Goal: Task Accomplishment & Management: Book appointment/travel/reservation

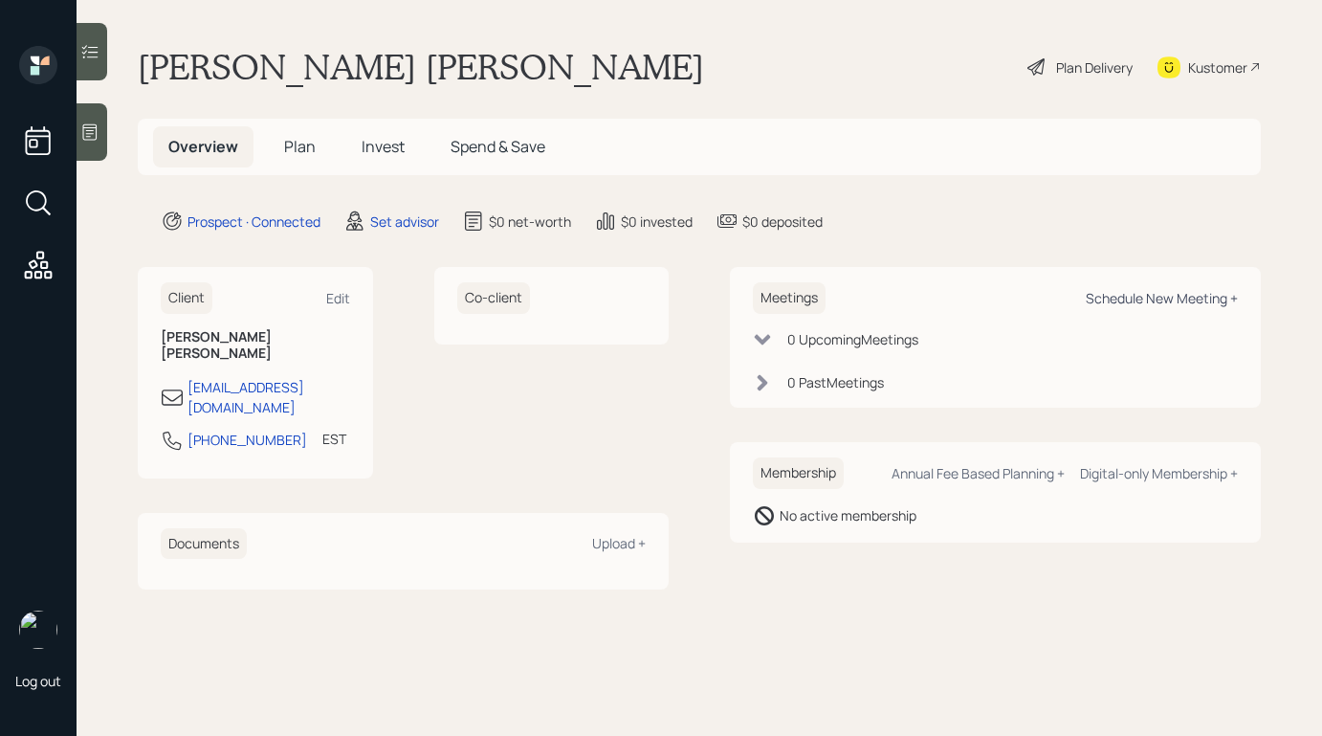
click at [1130, 297] on div "Schedule New Meeting +" at bounding box center [1162, 298] width 152 height 18
select select "round-[PERSON_NAME]"
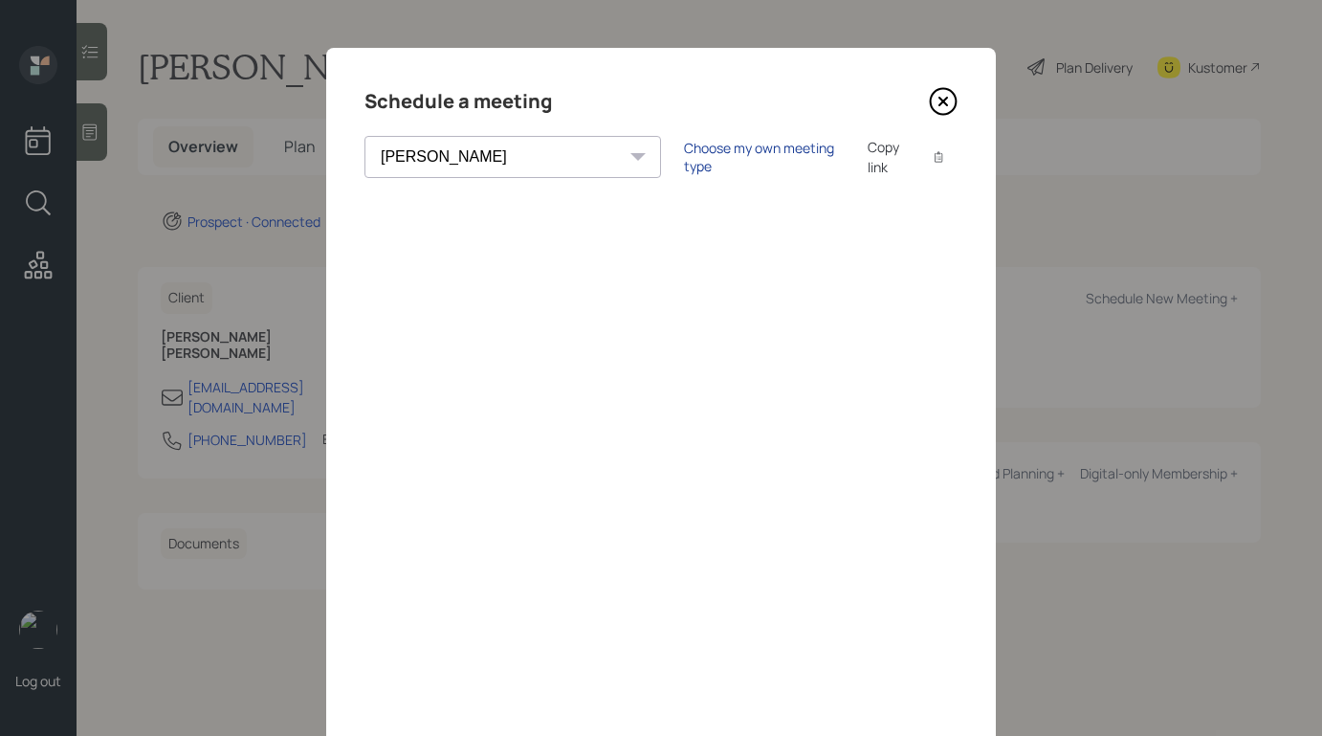
click at [684, 149] on div "Choose my own meeting type" at bounding box center [764, 157] width 161 height 36
click at [946, 100] on icon at bounding box center [943, 101] width 29 height 29
